Goal: Find specific fact: Find specific fact

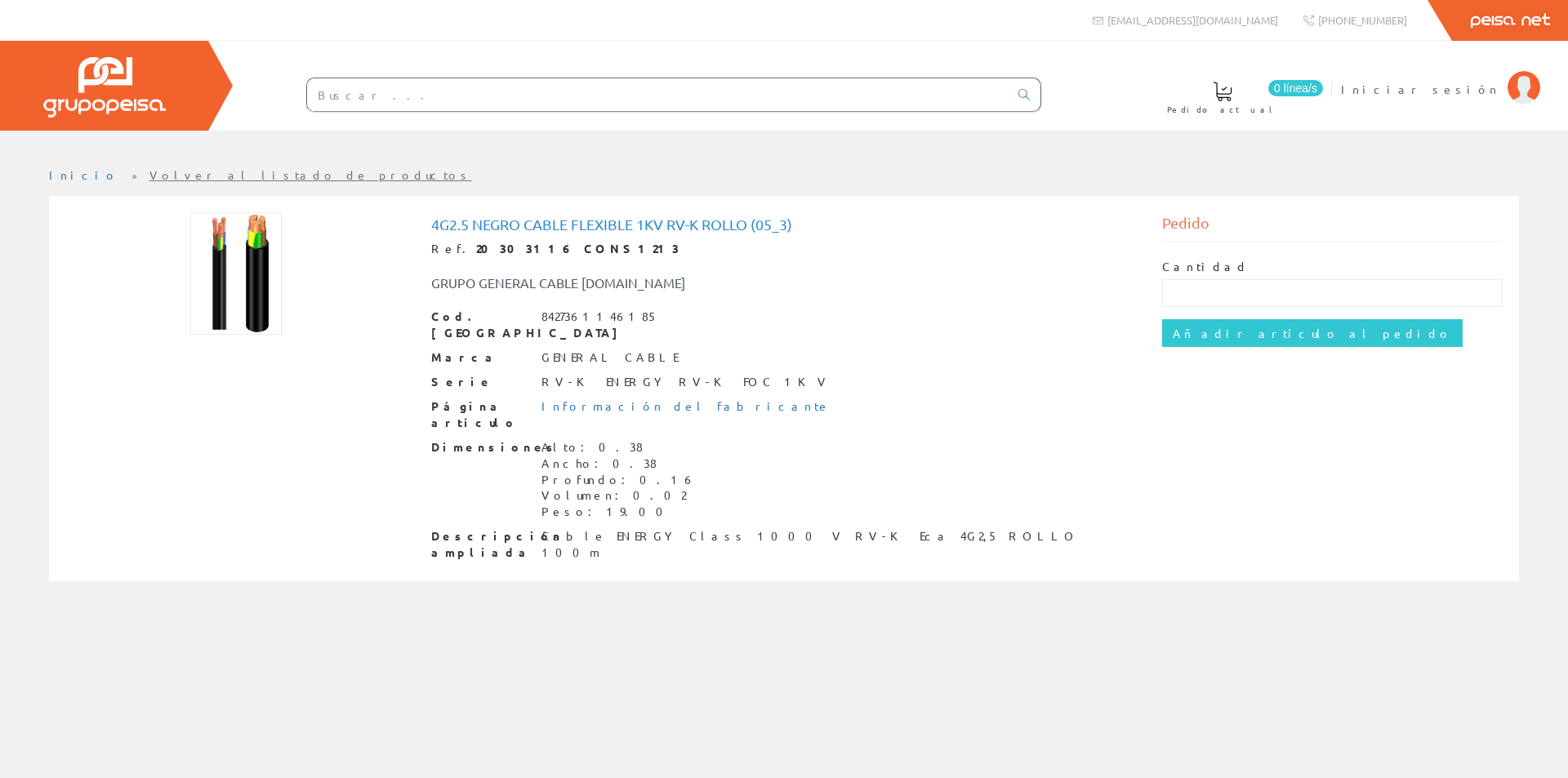
click at [431, 101] on input "text" at bounding box center [658, 94] width 702 height 32
paste input "20303114 RV-K 4G1,5"
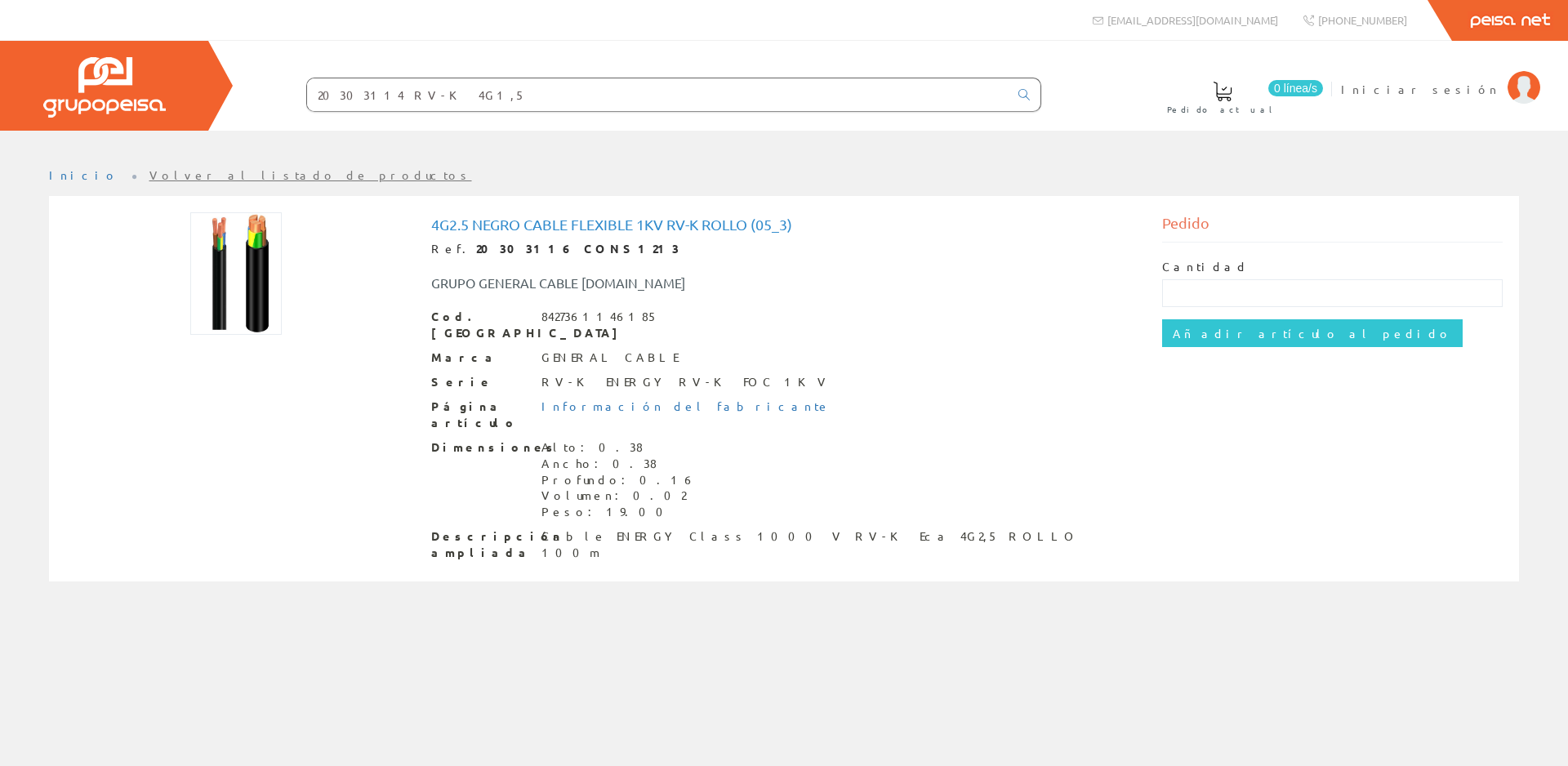
type input "20303114 RV-K 4G1,5"
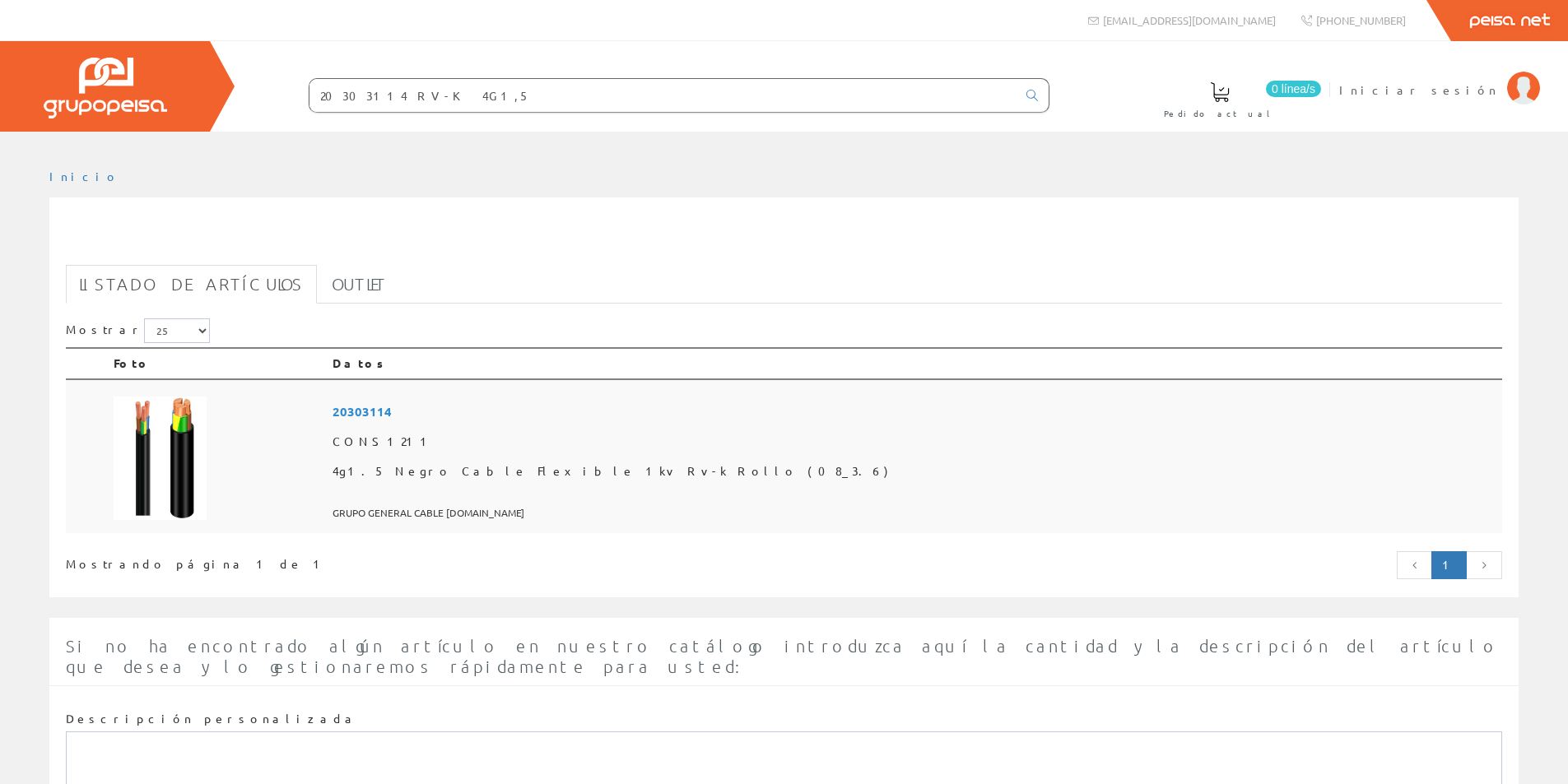
click at [518, 408] on span "20303114" at bounding box center [915, 412] width 1164 height 31
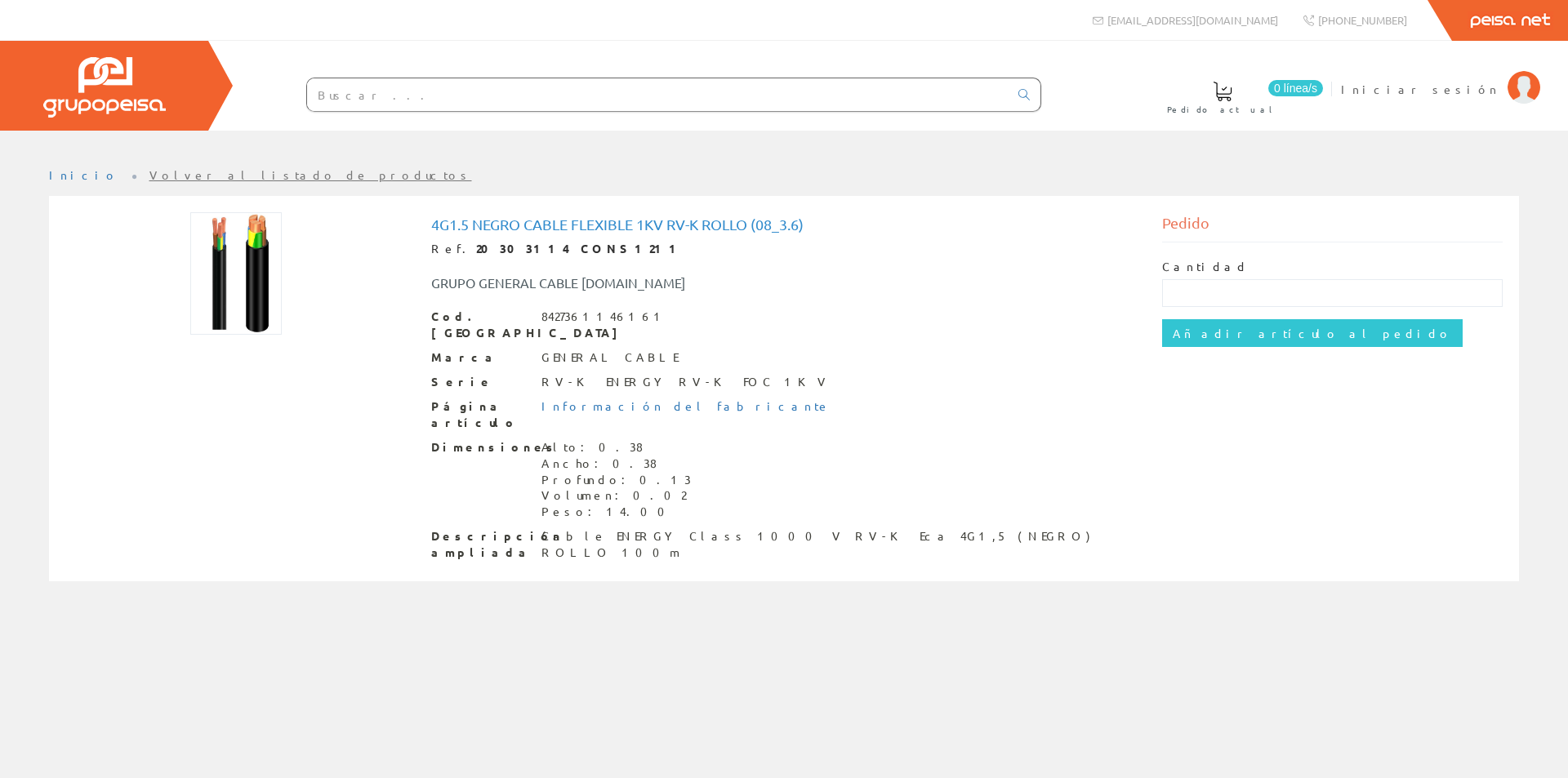
click at [486, 242] on strong "20303114 CONS1211" at bounding box center [580, 248] width 207 height 14
drag, startPoint x: 505, startPoint y: 249, endPoint x: 456, endPoint y: 249, distance: 49.0
click at [477, 249] on strong "20303114 CONS1211" at bounding box center [580, 248] width 207 height 14
copy strong "20303114"
